Goal: Navigation & Orientation: Find specific page/section

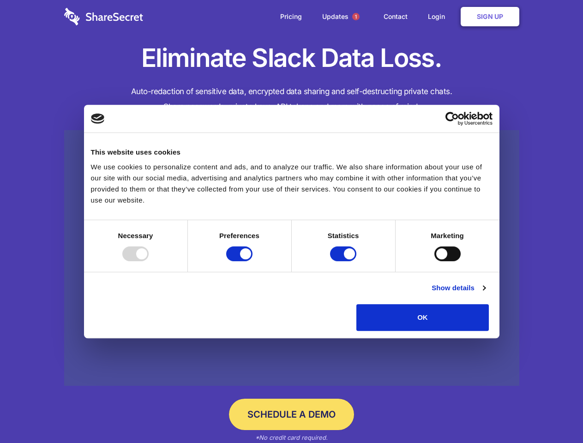
click at [149, 261] on div at bounding box center [135, 253] width 26 height 15
click at [252, 261] on input "Preferences" at bounding box center [239, 253] width 26 height 15
checkbox input "false"
click at [344, 261] on input "Statistics" at bounding box center [343, 253] width 26 height 15
checkbox input "false"
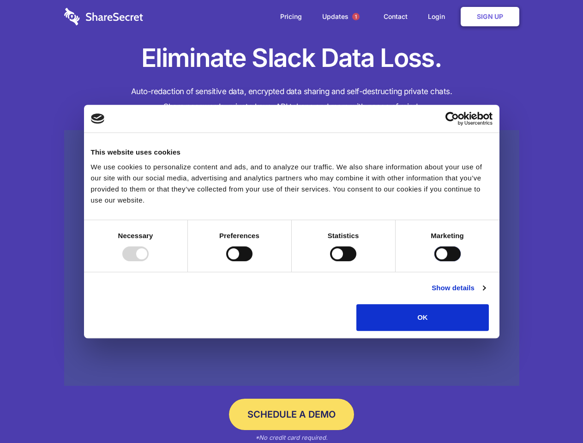
click at [434, 261] on input "Marketing" at bounding box center [447, 253] width 26 height 15
checkbox input "true"
click at [485, 294] on link "Show details" at bounding box center [459, 287] width 54 height 11
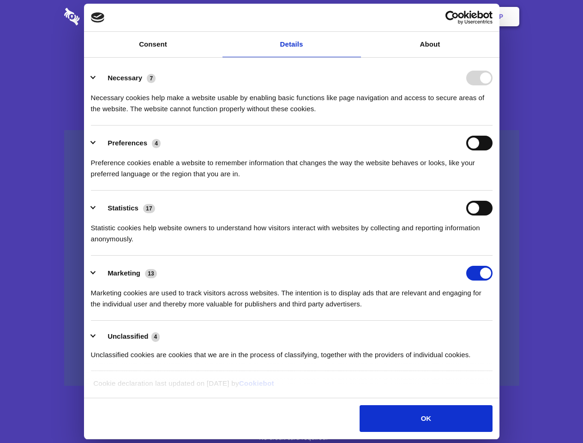
click at [493, 126] on li "Necessary 7 Necessary cookies help make a website usable by enabling basic func…" at bounding box center [292, 92] width 402 height 65
click at [355, 17] on span "1" at bounding box center [355, 16] width 7 height 7
